Goal: Task Accomplishment & Management: Use online tool/utility

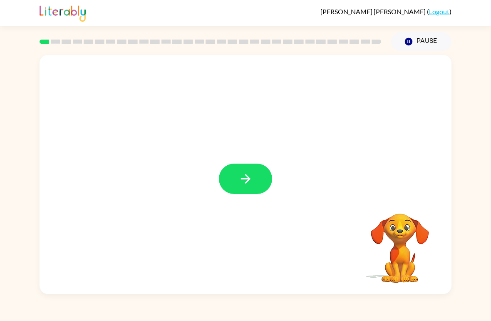
click at [243, 174] on icon "button" at bounding box center [246, 179] width 15 height 15
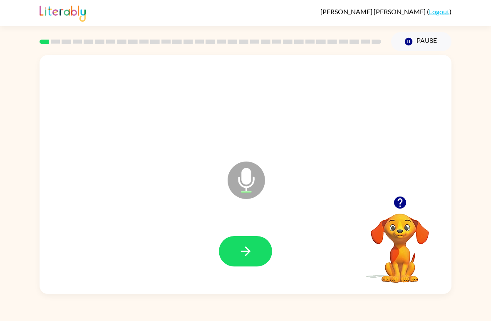
click at [253, 248] on icon "button" at bounding box center [246, 251] width 15 height 15
click at [264, 248] on button "button" at bounding box center [245, 251] width 53 height 30
click at [253, 252] on icon "button" at bounding box center [246, 251] width 15 height 15
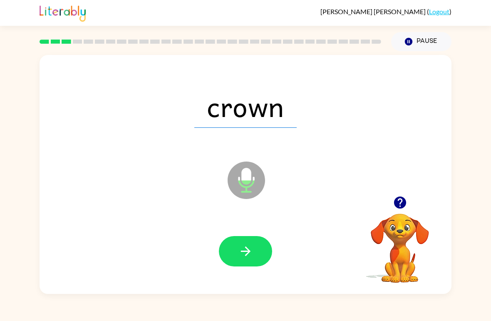
click at [254, 253] on button "button" at bounding box center [245, 251] width 53 height 30
click at [255, 253] on button "button" at bounding box center [245, 251] width 53 height 30
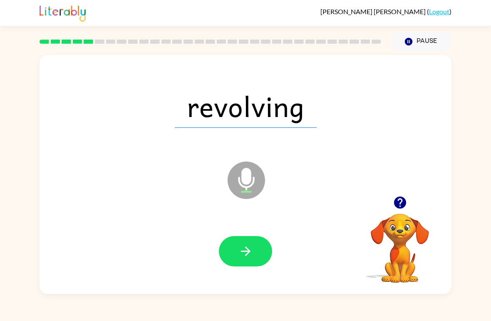
click at [253, 253] on icon "button" at bounding box center [246, 251] width 15 height 15
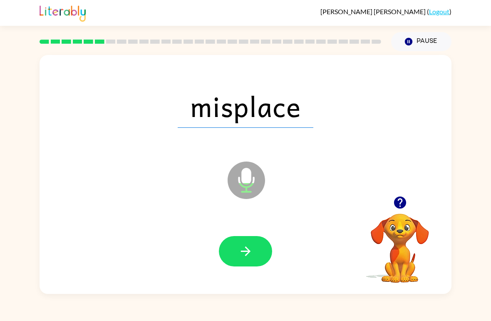
click at [257, 252] on button "button" at bounding box center [245, 251] width 53 height 30
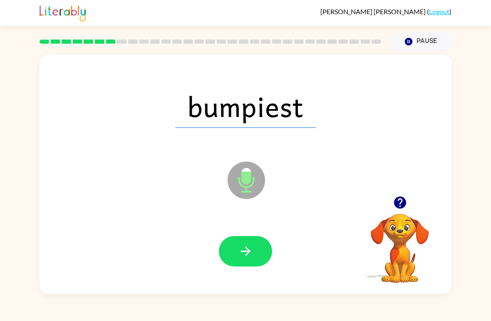
click at [249, 251] on icon "button" at bounding box center [246, 252] width 10 height 10
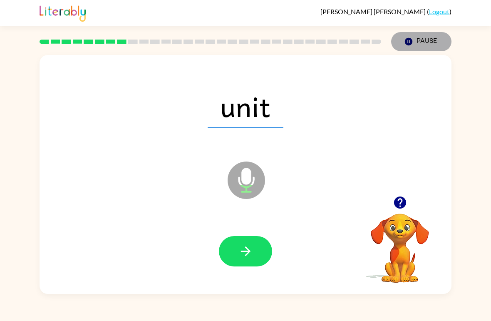
click at [439, 35] on button "Pause Pause" at bounding box center [422, 41] width 60 height 19
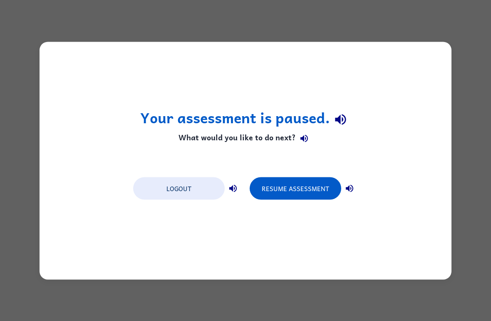
click at [299, 186] on button "Resume Assessment" at bounding box center [296, 188] width 92 height 22
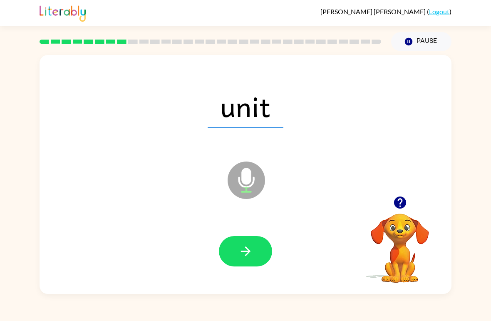
click at [249, 254] on icon "button" at bounding box center [246, 251] width 15 height 15
click at [254, 249] on button "button" at bounding box center [245, 251] width 53 height 30
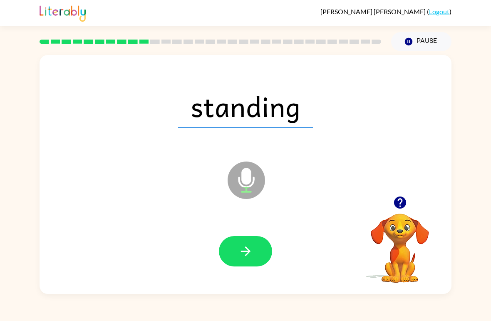
click at [254, 250] on button "button" at bounding box center [245, 251] width 53 height 30
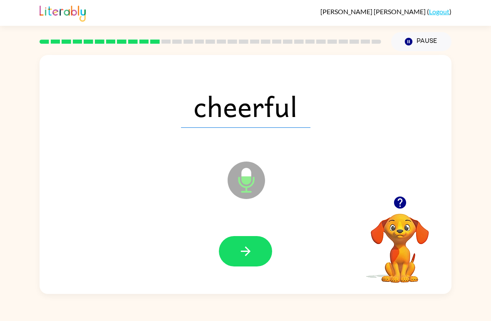
click at [262, 251] on button "button" at bounding box center [245, 251] width 53 height 30
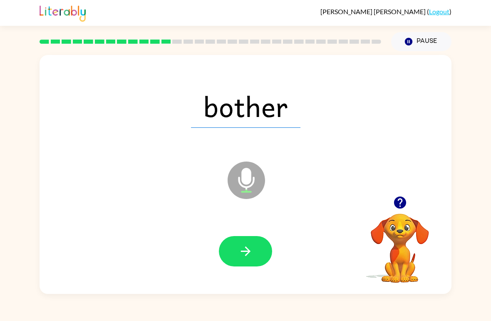
click at [252, 249] on icon "button" at bounding box center [246, 251] width 15 height 15
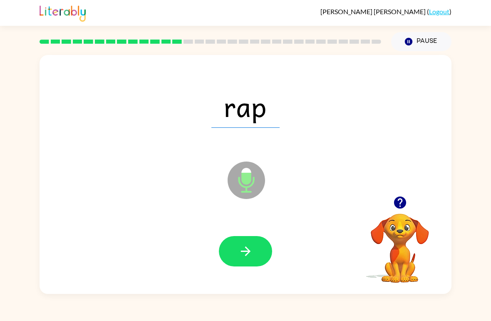
click at [262, 249] on button "button" at bounding box center [245, 251] width 53 height 30
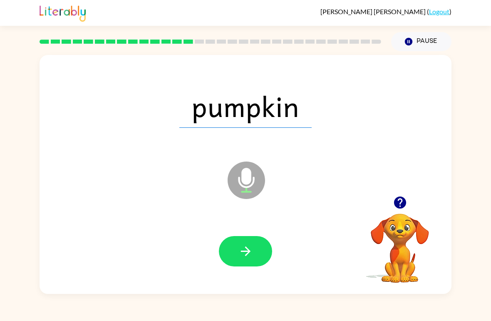
click at [250, 248] on icon "button" at bounding box center [246, 251] width 15 height 15
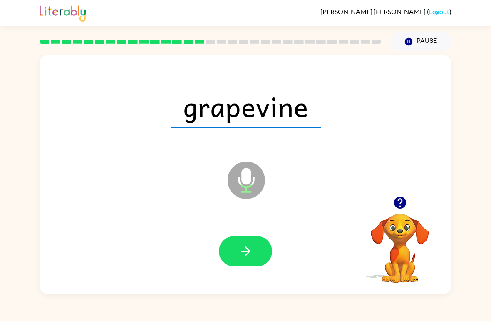
click at [258, 255] on button "button" at bounding box center [245, 251] width 53 height 30
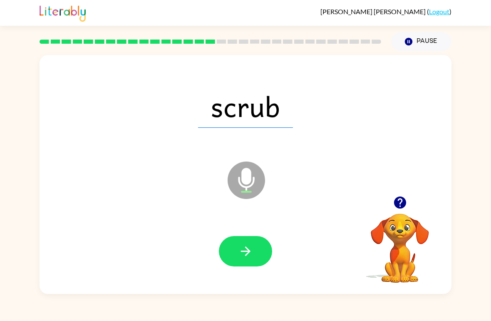
click at [258, 251] on button "button" at bounding box center [245, 251] width 53 height 30
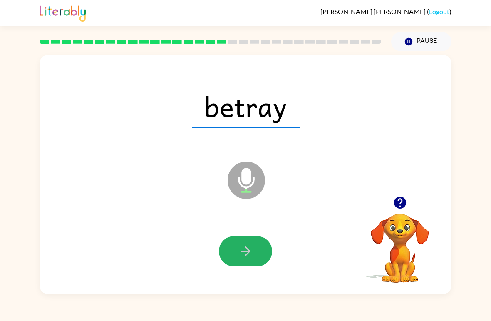
click at [254, 250] on button "button" at bounding box center [245, 251] width 53 height 30
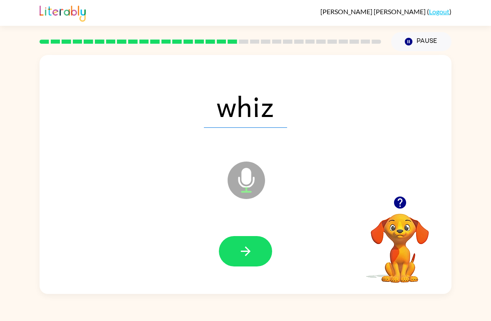
click at [257, 255] on button "button" at bounding box center [245, 251] width 53 height 30
click at [254, 256] on button "button" at bounding box center [245, 251] width 53 height 30
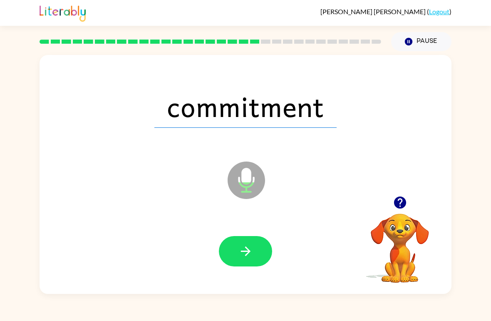
click at [258, 251] on button "button" at bounding box center [245, 251] width 53 height 30
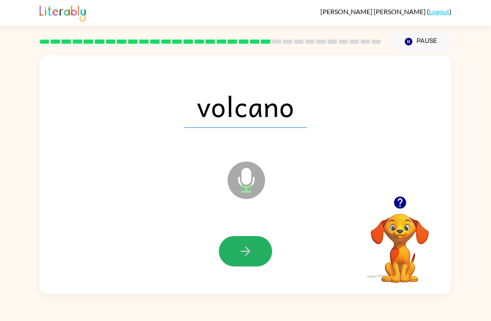
click at [265, 247] on button "button" at bounding box center [245, 251] width 53 height 30
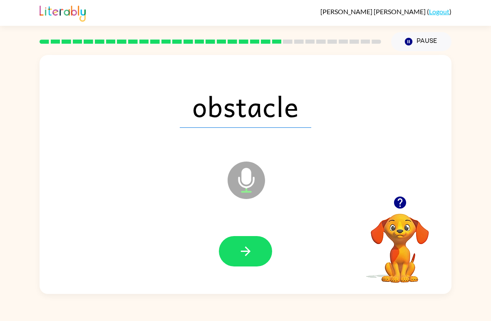
click at [254, 253] on button "button" at bounding box center [245, 251] width 53 height 30
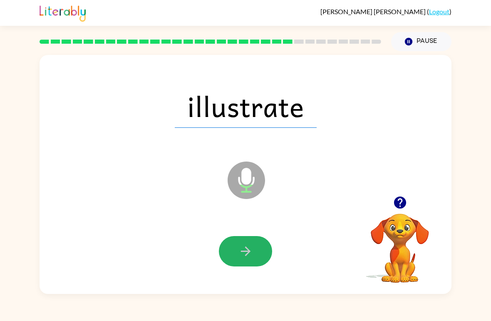
click at [255, 259] on button "button" at bounding box center [245, 251] width 53 height 30
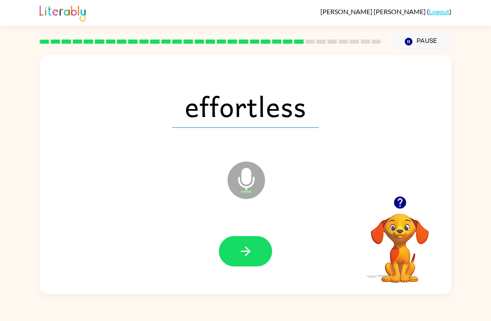
click at [263, 253] on button "button" at bounding box center [245, 251] width 53 height 30
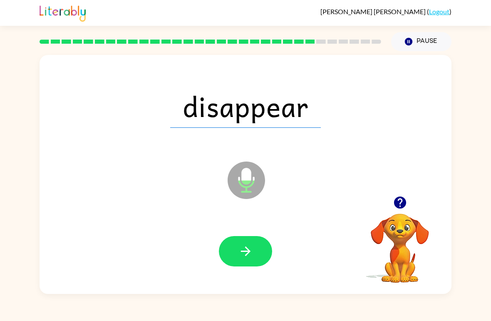
click at [266, 247] on button "button" at bounding box center [245, 251] width 53 height 30
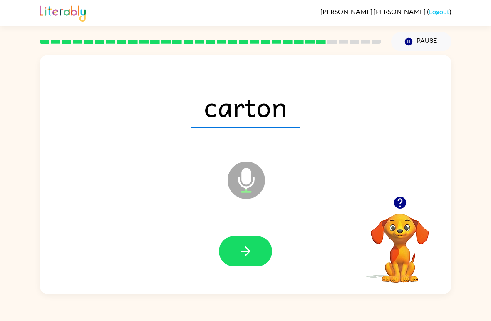
click at [262, 253] on button "button" at bounding box center [245, 251] width 53 height 30
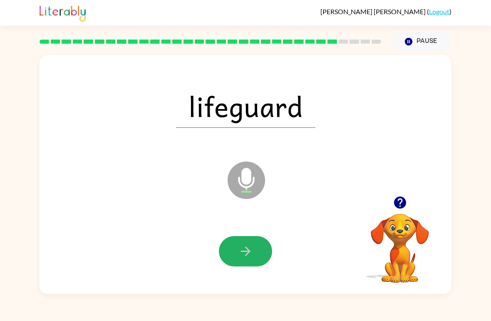
click at [260, 250] on button "button" at bounding box center [245, 251] width 53 height 30
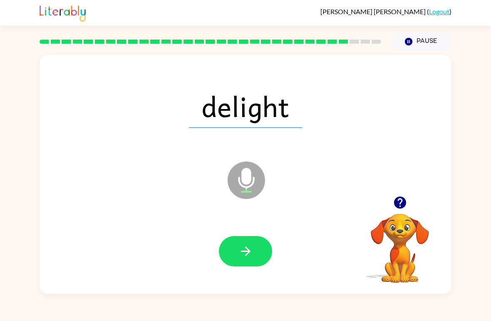
click at [261, 249] on button "button" at bounding box center [245, 251] width 53 height 30
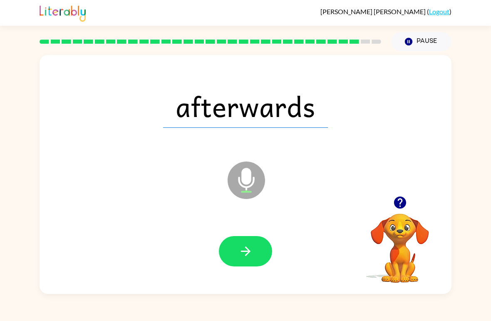
click at [254, 255] on button "button" at bounding box center [245, 251] width 53 height 30
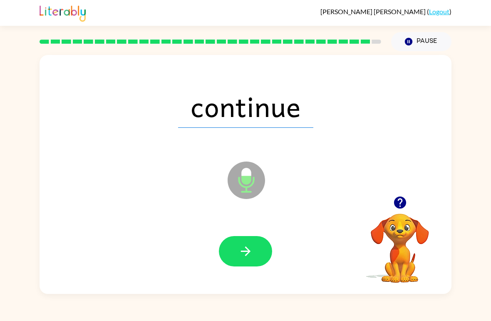
click at [266, 253] on button "button" at bounding box center [245, 251] width 53 height 30
